Goal: Navigation & Orientation: Find specific page/section

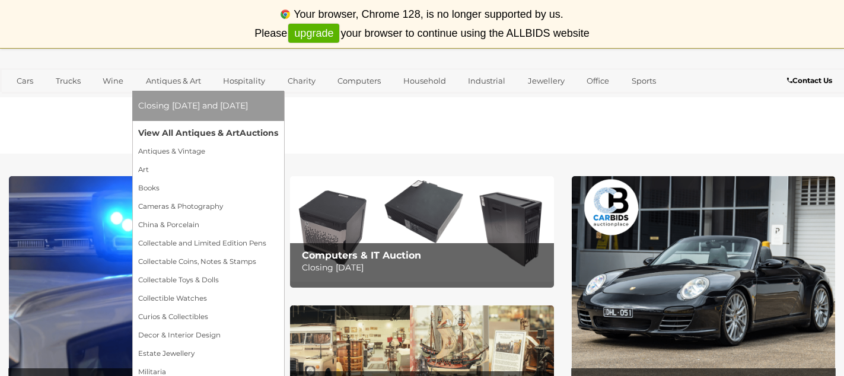
click at [189, 136] on link "View All Antiques & Art Auctions" at bounding box center [208, 133] width 140 height 18
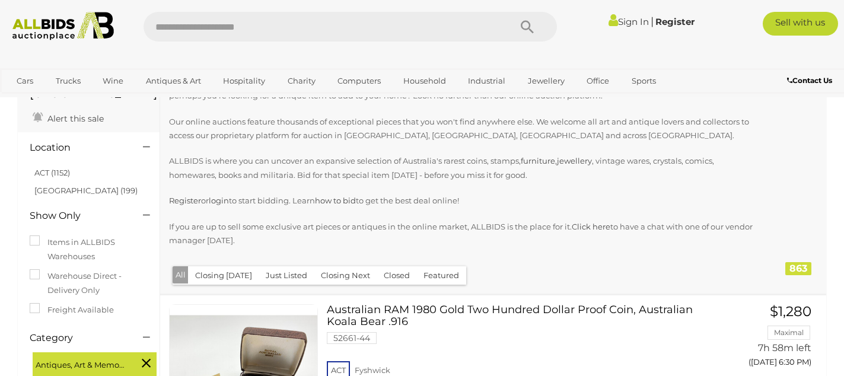
scroll to position [92, 0]
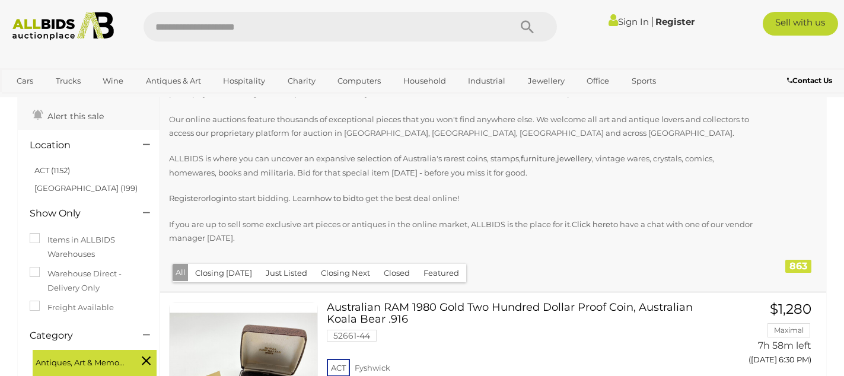
click at [281, 272] on button "Just Listed" at bounding box center [287, 273] width 56 height 18
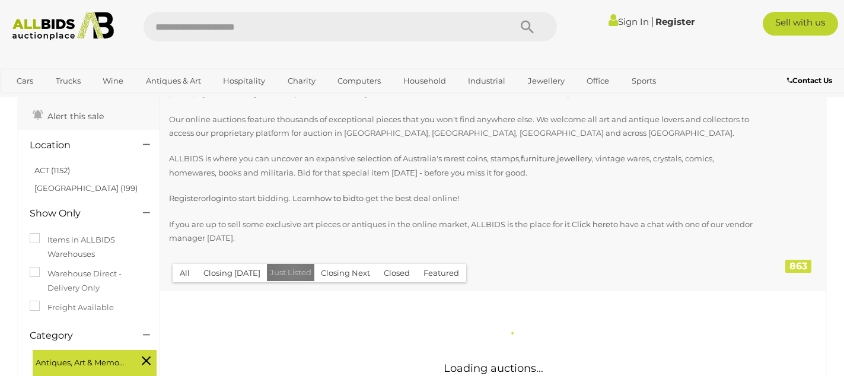
scroll to position [0, 0]
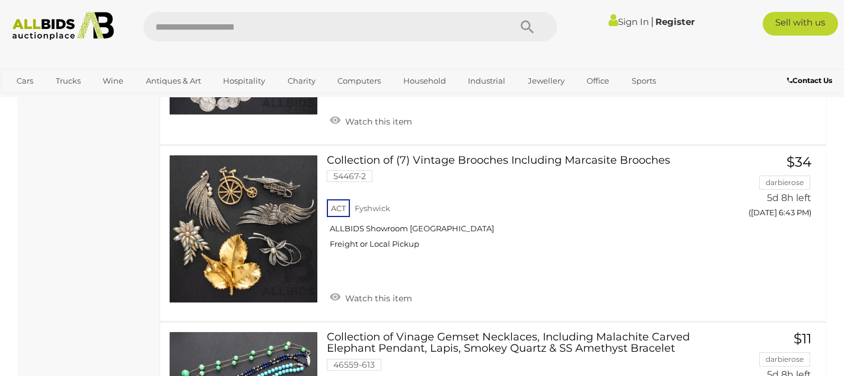
scroll to position [2178, 0]
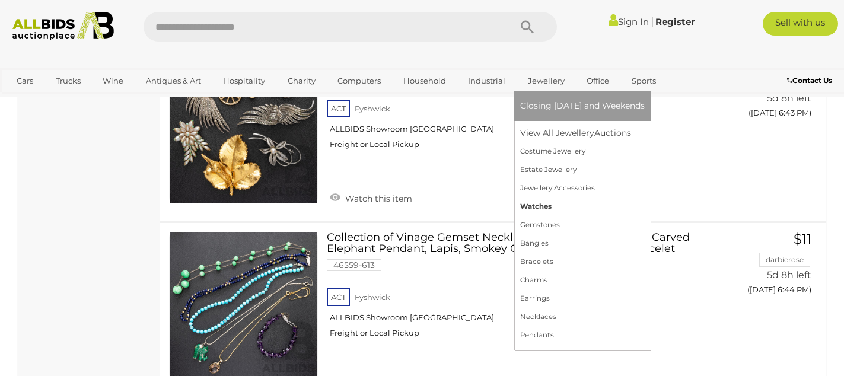
click at [545, 208] on link "Watches" at bounding box center [582, 207] width 125 height 18
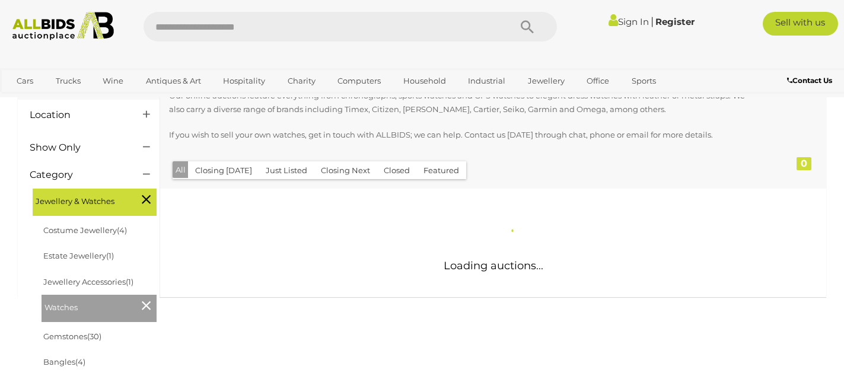
scroll to position [103, 0]
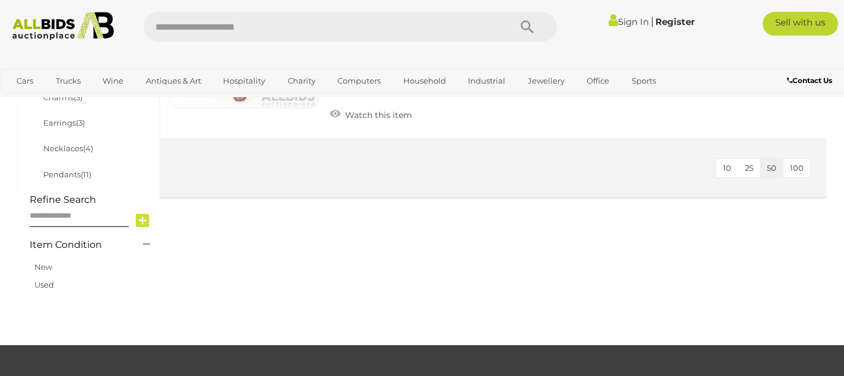
scroll to position [342, 0]
